Goal: Task Accomplishment & Management: Manage account settings

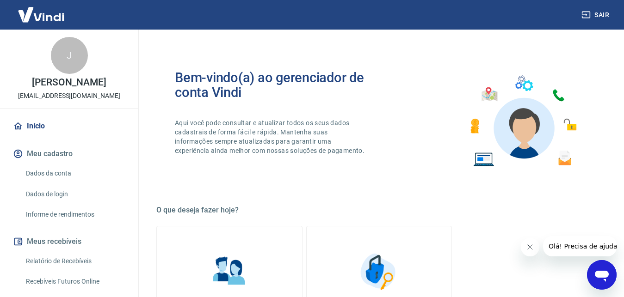
scroll to position [47, 0]
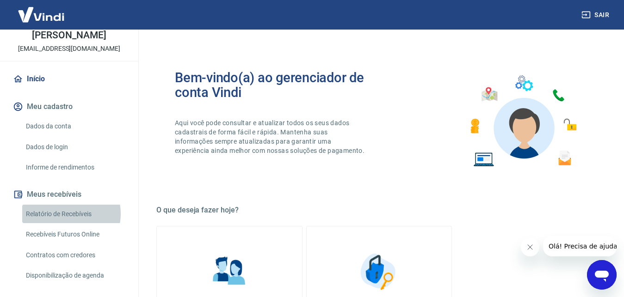
click at [67, 214] on link "Relatório de Recebíveis" at bounding box center [74, 214] width 105 height 19
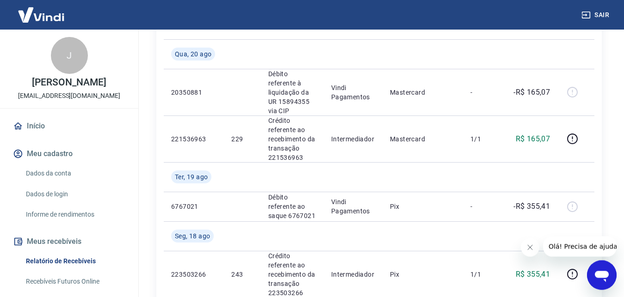
scroll to position [169, 0]
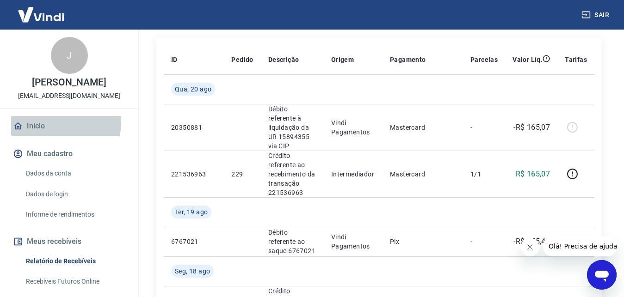
click at [49, 122] on link "Início" at bounding box center [69, 126] width 116 height 20
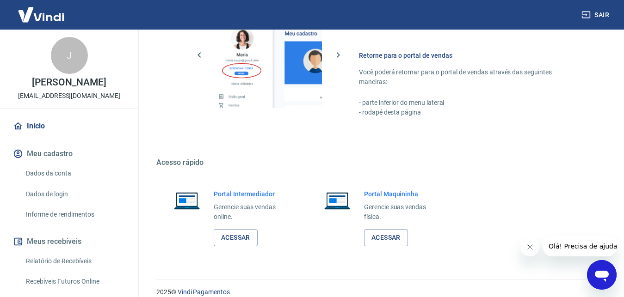
scroll to position [461, 0]
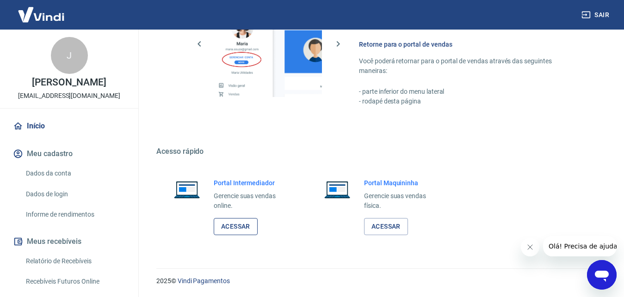
click at [229, 222] on link "Acessar" at bounding box center [236, 226] width 44 height 17
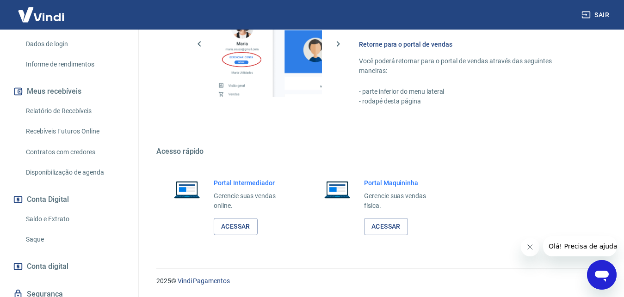
scroll to position [185, 0]
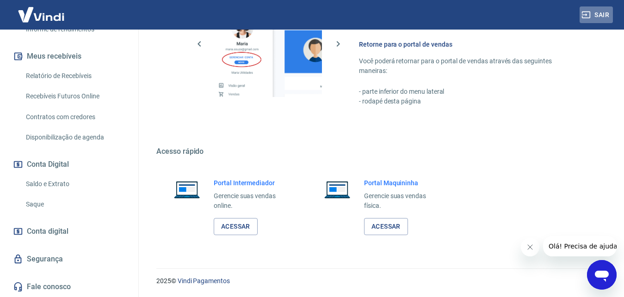
click at [603, 18] on button "Sair" at bounding box center [595, 14] width 33 height 17
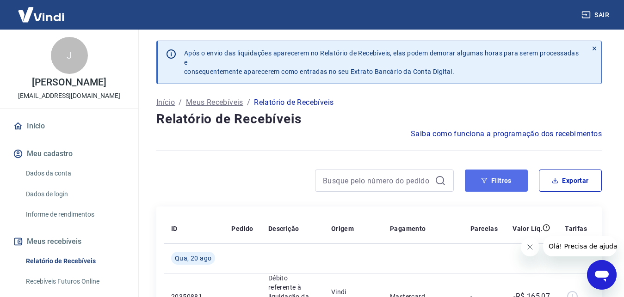
click at [495, 184] on button "Filtros" at bounding box center [496, 181] width 63 height 22
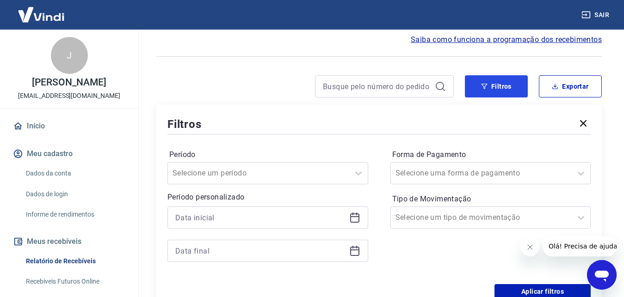
scroll to position [141, 0]
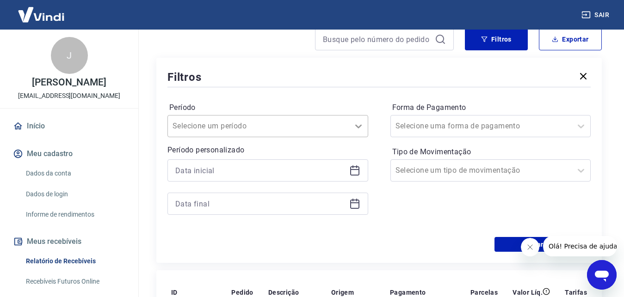
click at [360, 130] on icon at bounding box center [358, 126] width 11 height 11
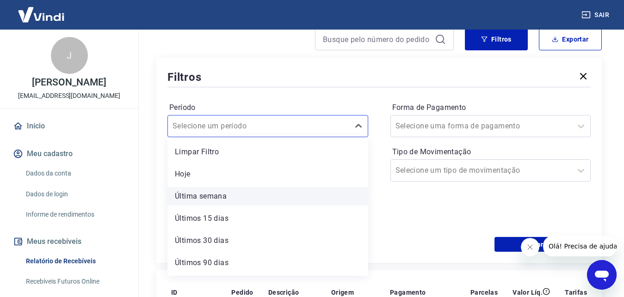
scroll to position [20, 0]
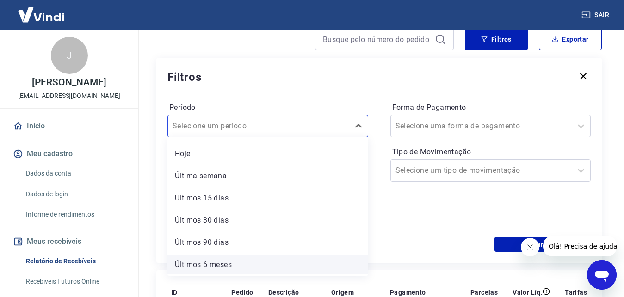
click at [220, 261] on div "Últimos 6 meses" at bounding box center [267, 265] width 201 height 18
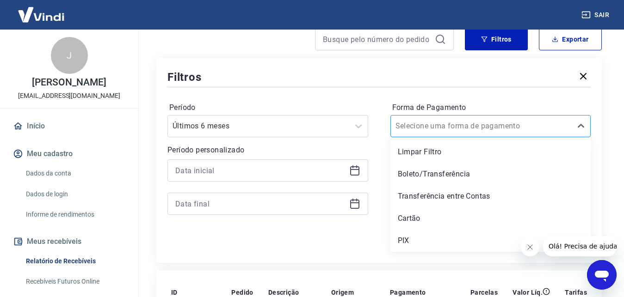
click at [482, 127] on input "Forma de Pagamento" at bounding box center [441, 126] width 93 height 11
click at [483, 126] on input "Forma de Pagamento" at bounding box center [441, 126] width 93 height 11
click at [553, 91] on div "Período Últimos 6 meses Período personalizado Forma de Pagamento option Limpar …" at bounding box center [378, 163] width 423 height 148
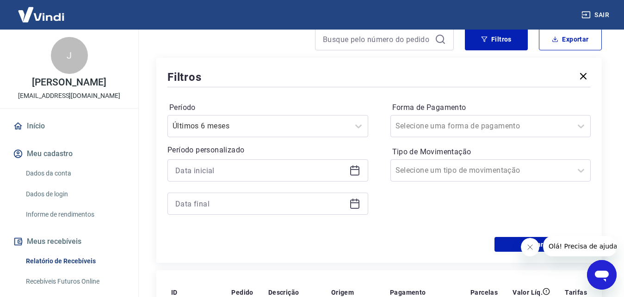
scroll to position [189, 0]
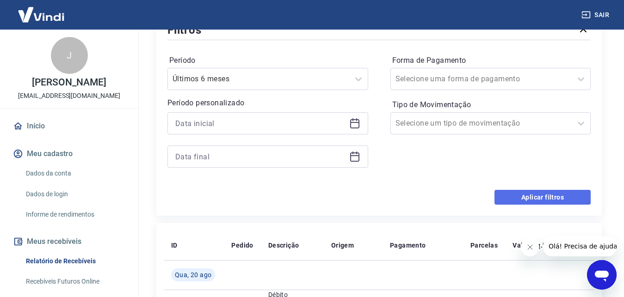
click at [516, 194] on button "Aplicar filtros" at bounding box center [542, 197] width 96 height 15
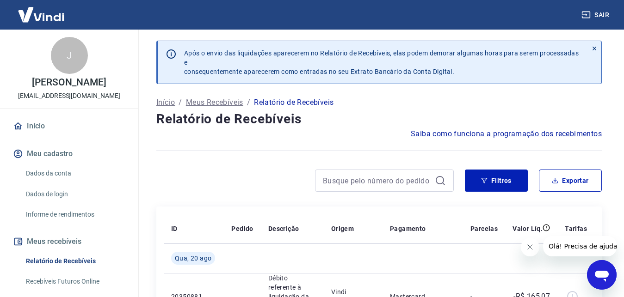
click at [243, 59] on p "Após o envio das liquidações aparecerem no Relatório de Recebíveis, elas podem …" at bounding box center [382, 63] width 396 height 28
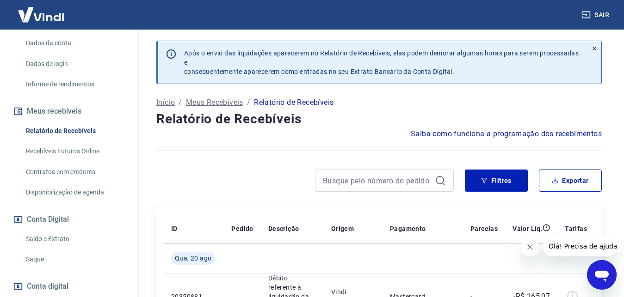
scroll to position [141, 0]
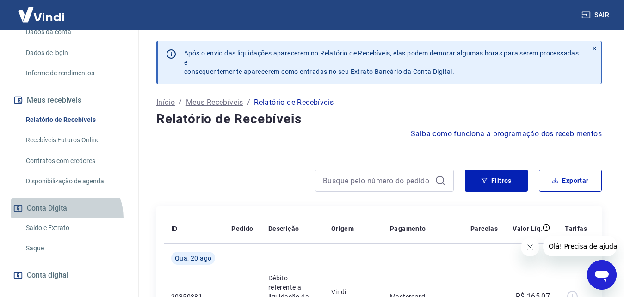
click at [63, 218] on button "Conta Digital" at bounding box center [69, 208] width 116 height 20
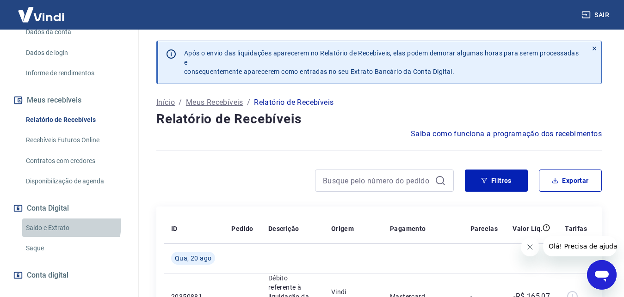
click at [68, 225] on link "Saldo e Extrato" at bounding box center [74, 228] width 105 height 19
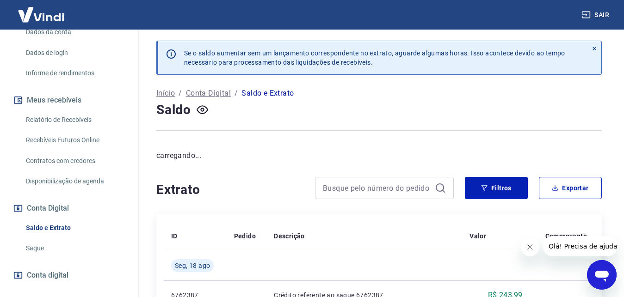
scroll to position [189, 0]
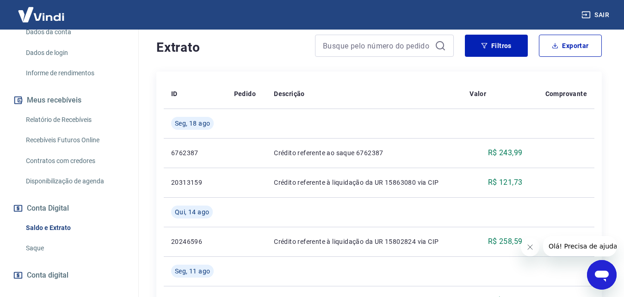
click at [60, 230] on link "Saldo e Extrato" at bounding box center [74, 228] width 105 height 19
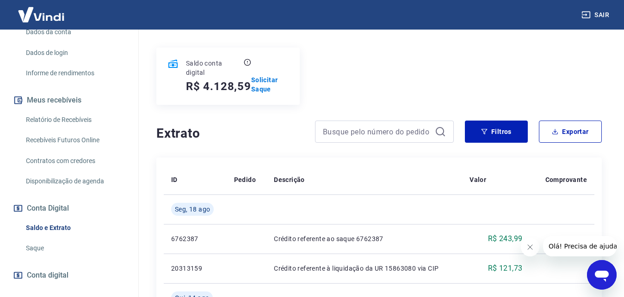
scroll to position [55, 0]
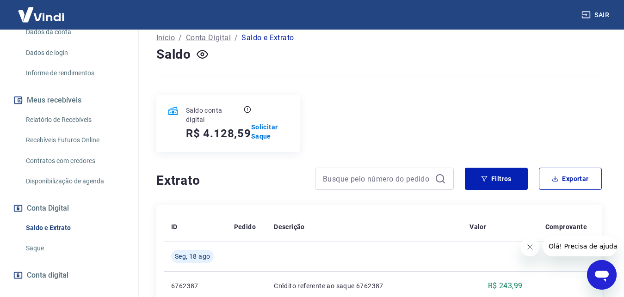
click at [42, 250] on link "Saque" at bounding box center [74, 248] width 105 height 19
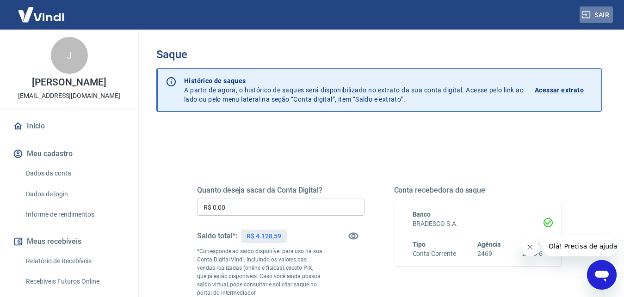
click at [594, 17] on button "Sair" at bounding box center [595, 14] width 33 height 17
